Goal: Transaction & Acquisition: Obtain resource

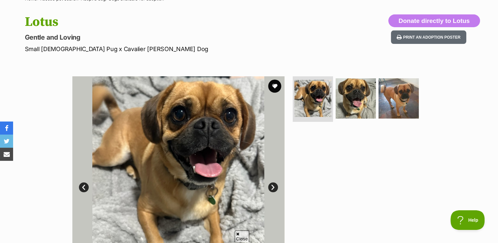
scroll to position [66, 0]
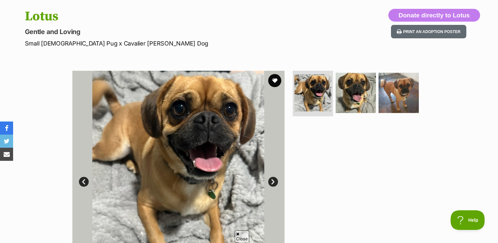
click at [273, 180] on link "Next" at bounding box center [273, 182] width 10 height 10
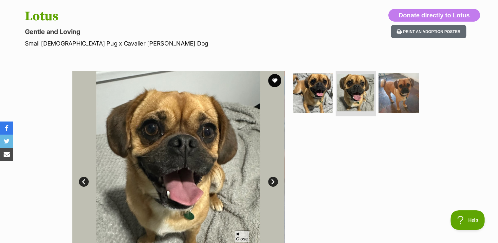
click at [273, 179] on link "Next" at bounding box center [273, 182] width 10 height 10
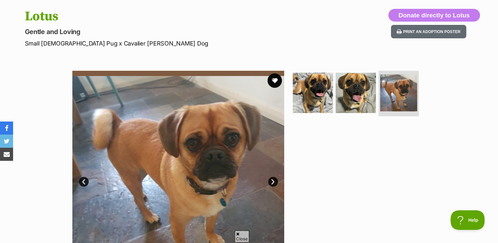
click at [274, 80] on button "favourite" at bounding box center [275, 80] width 14 height 14
click at [272, 179] on link "Next" at bounding box center [273, 182] width 10 height 10
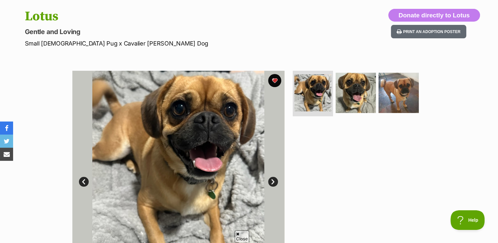
click at [272, 179] on link "Next" at bounding box center [273, 182] width 10 height 10
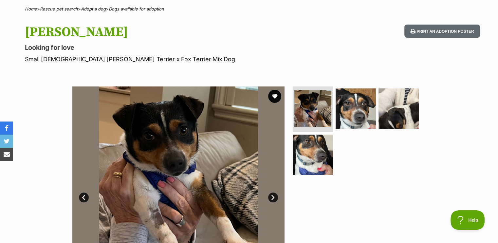
scroll to position [131, 0]
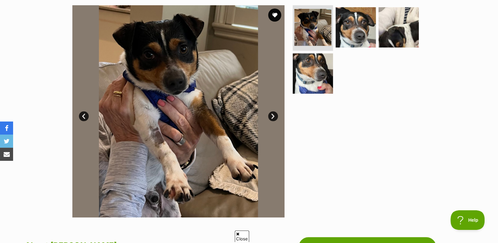
click at [271, 115] on link "Next" at bounding box center [273, 116] width 10 height 10
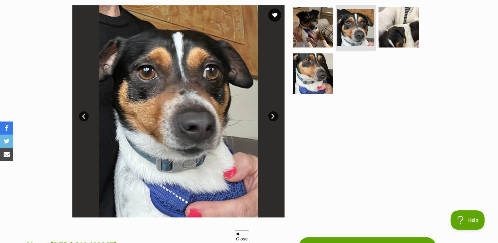
click at [271, 115] on link "Next" at bounding box center [273, 116] width 10 height 10
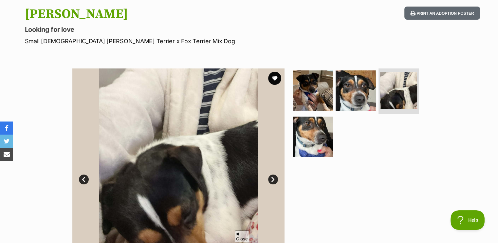
scroll to position [66, 0]
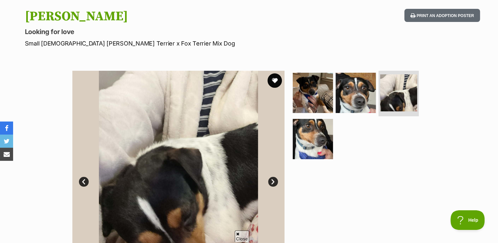
click at [272, 77] on button "favourite" at bounding box center [275, 80] width 14 height 14
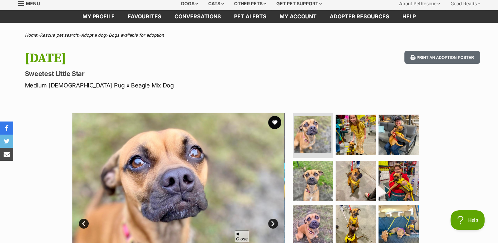
scroll to position [98, 0]
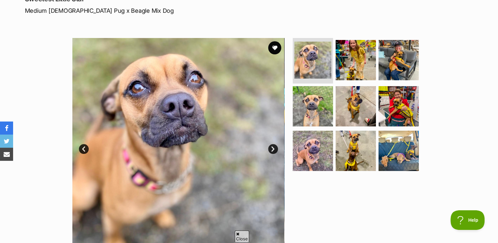
click at [273, 146] on link "Next" at bounding box center [273, 149] width 10 height 10
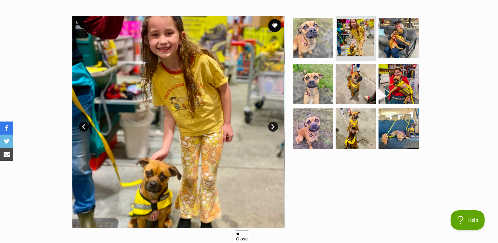
scroll to position [131, 0]
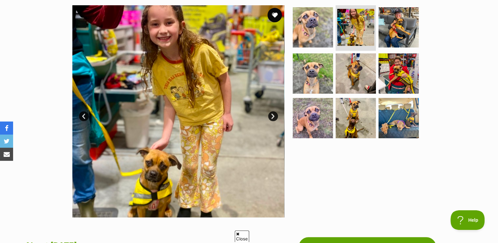
click at [275, 10] on button "favourite" at bounding box center [275, 15] width 14 height 14
click at [272, 116] on link "Next" at bounding box center [273, 116] width 10 height 10
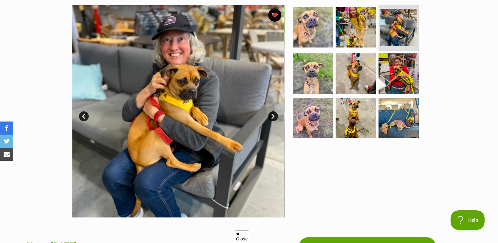
click at [272, 115] on link "Next" at bounding box center [273, 116] width 10 height 10
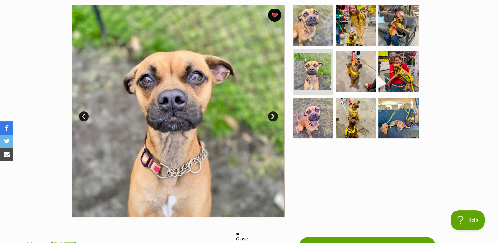
click at [273, 114] on link "Next" at bounding box center [273, 116] width 10 height 10
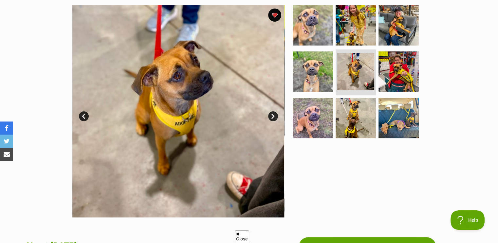
click at [273, 114] on link "Next" at bounding box center [273, 116] width 10 height 10
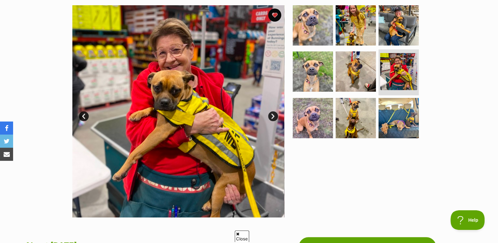
click at [273, 114] on link "Next" at bounding box center [273, 116] width 10 height 10
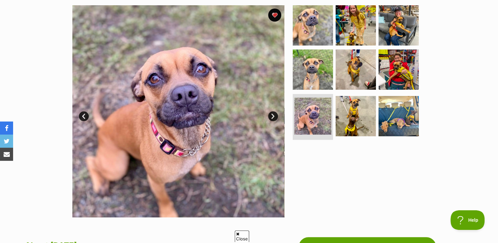
click at [273, 112] on link "Next" at bounding box center [273, 116] width 10 height 10
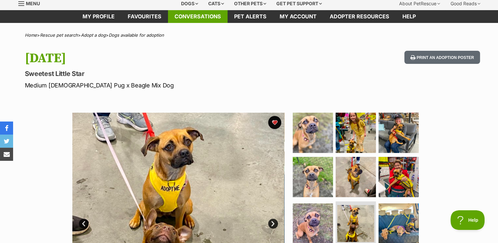
scroll to position [0, 0]
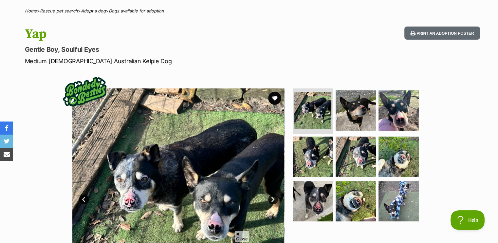
scroll to position [98, 0]
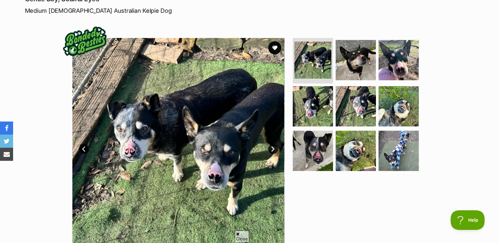
click at [273, 147] on link "Next" at bounding box center [273, 149] width 10 height 10
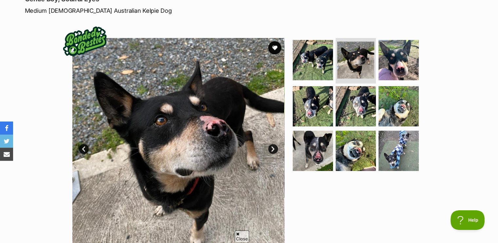
click at [273, 147] on link "Next" at bounding box center [273, 149] width 10 height 10
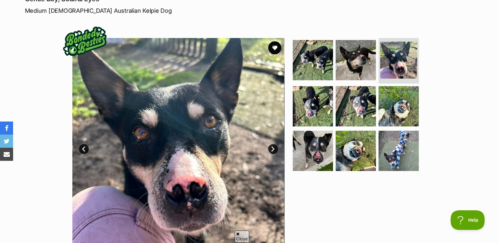
click at [273, 146] on link "Next" at bounding box center [273, 149] width 10 height 10
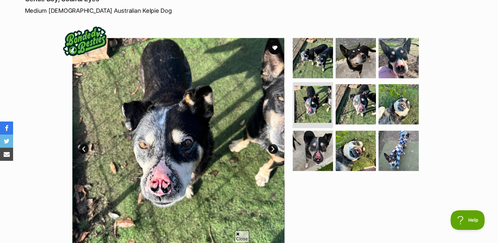
click at [273, 146] on link "Next" at bounding box center [273, 149] width 10 height 10
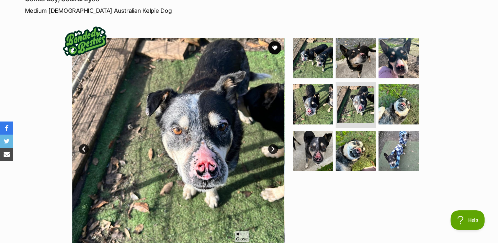
click at [274, 146] on link "Next" at bounding box center [273, 149] width 10 height 10
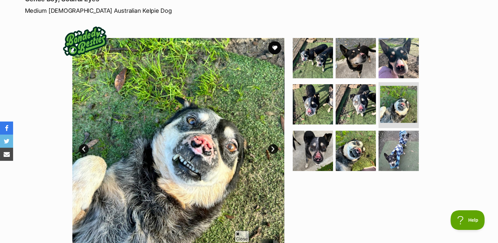
click at [274, 146] on link "Next" at bounding box center [273, 149] width 10 height 10
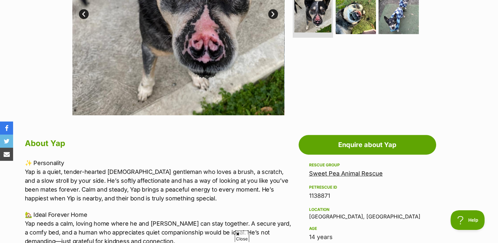
scroll to position [131, 0]
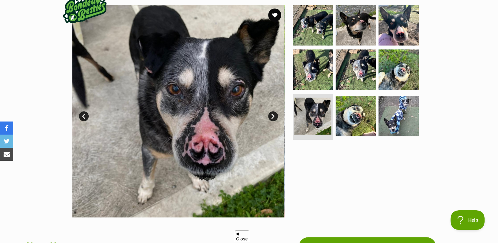
click at [270, 115] on link "Next" at bounding box center [273, 116] width 10 height 10
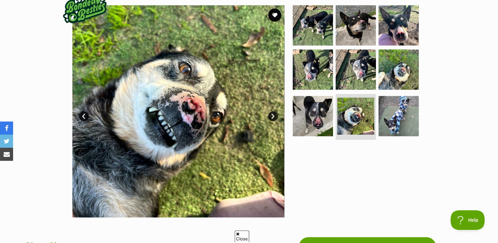
click at [270, 115] on link "Next" at bounding box center [273, 116] width 10 height 10
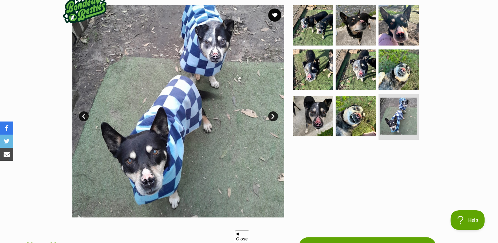
click at [271, 115] on link "Next" at bounding box center [273, 116] width 10 height 10
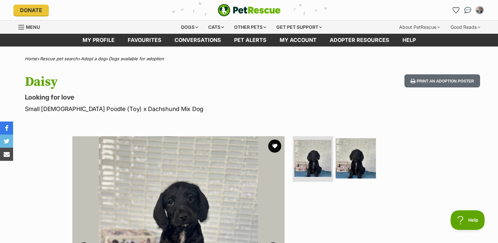
scroll to position [131, 0]
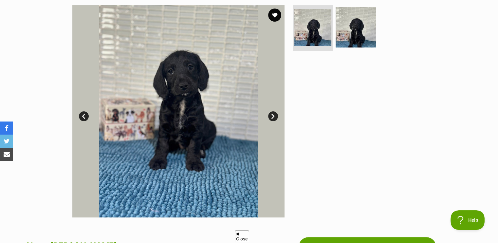
click at [271, 115] on link "Next" at bounding box center [273, 116] width 10 height 10
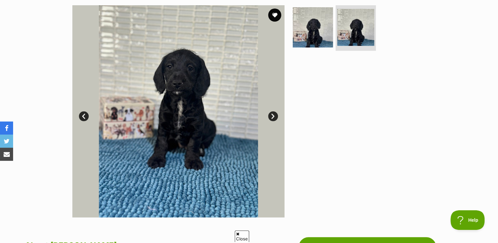
click at [272, 115] on link "Next" at bounding box center [273, 116] width 10 height 10
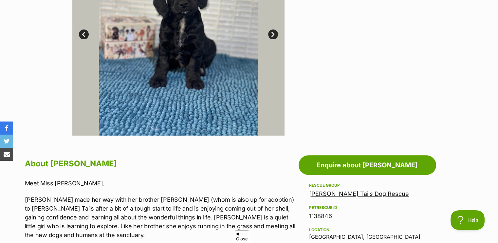
scroll to position [295, 0]
